Goal: Download file/media

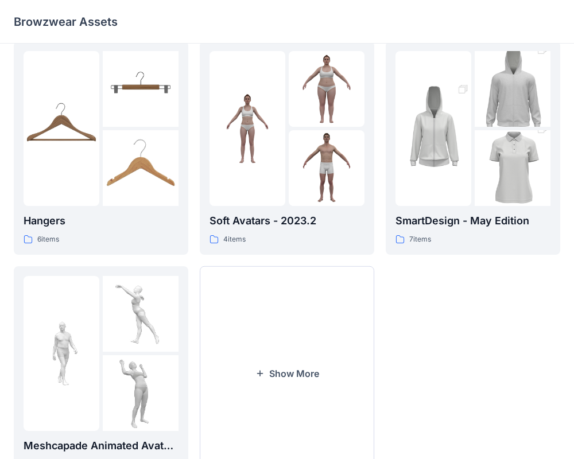
scroll to position [294, 0]
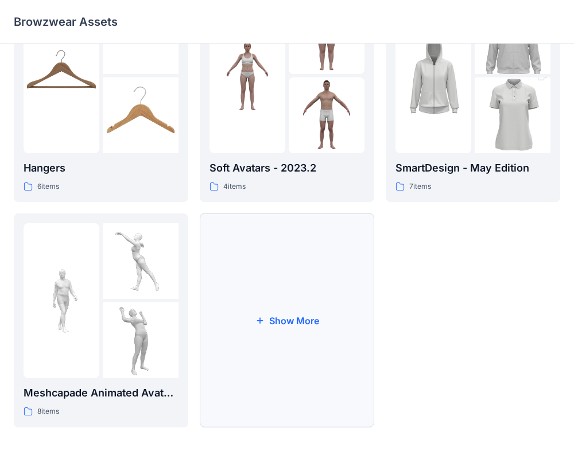
click at [288, 320] on button "Show More" at bounding box center [287, 321] width 174 height 214
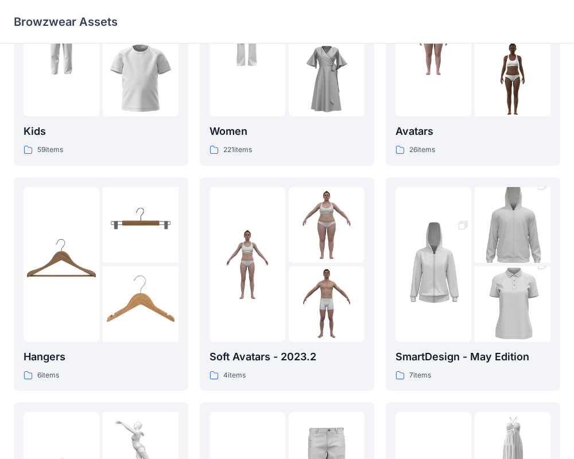
scroll to position [0, 0]
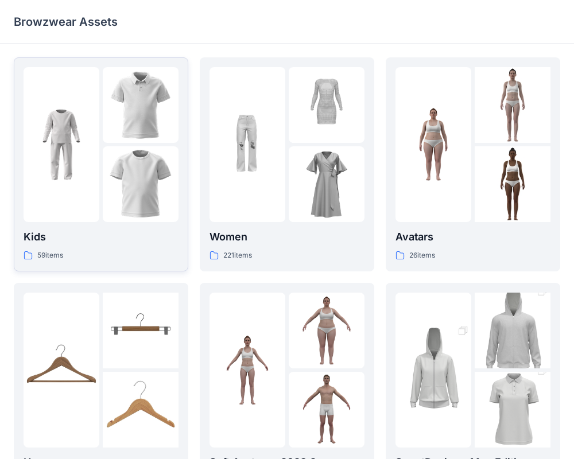
click at [148, 150] on img at bounding box center [141, 184] width 76 height 76
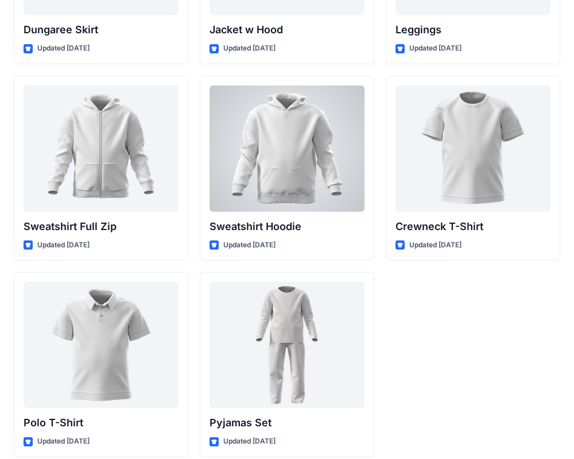
scroll to position [3533, 0]
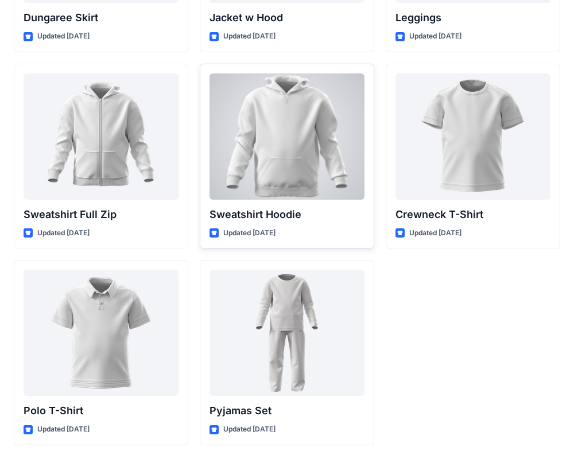
click at [278, 142] on div at bounding box center [286, 136] width 155 height 126
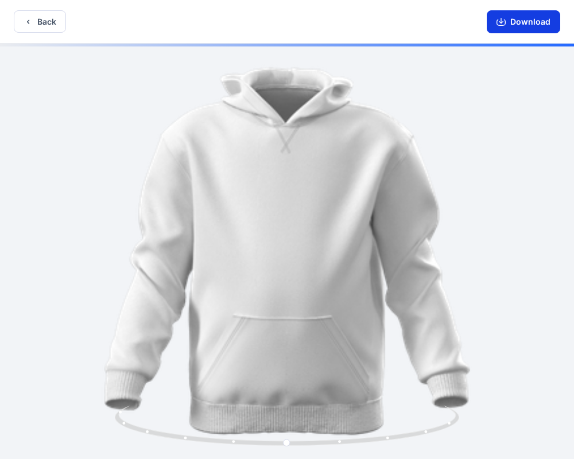
click at [519, 23] on button "Download" at bounding box center [523, 21] width 73 height 23
click at [522, 24] on button "Download" at bounding box center [523, 21] width 73 height 23
click at [499, 20] on icon "button" at bounding box center [500, 23] width 9 height 6
